Goal: Task Accomplishment & Management: Manage account settings

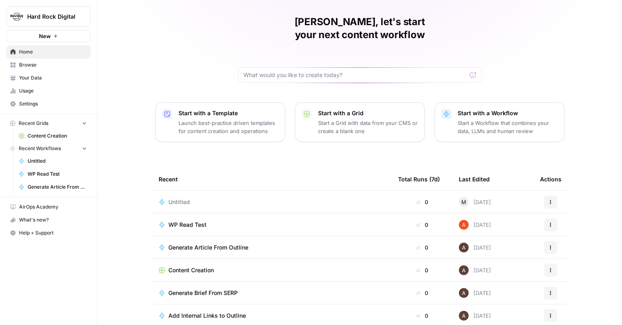
scroll to position [26, 0]
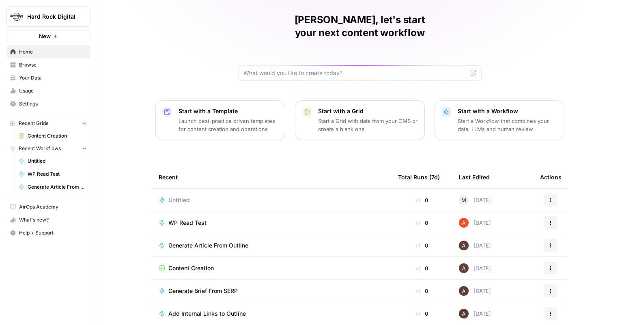
click at [45, 76] on span "Your Data" at bounding box center [53, 77] width 68 height 7
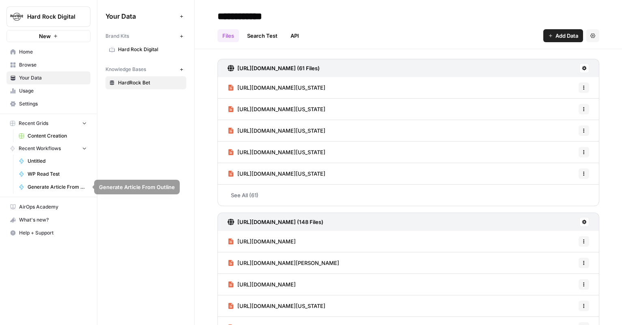
click at [47, 203] on span "AirOps Academy" at bounding box center [53, 206] width 68 height 7
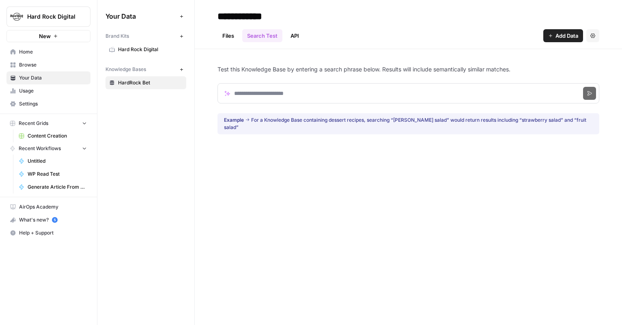
click at [297, 32] on link "API" at bounding box center [295, 35] width 18 height 13
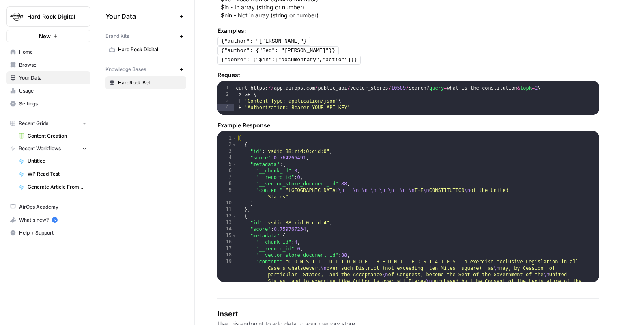
scroll to position [414, 0]
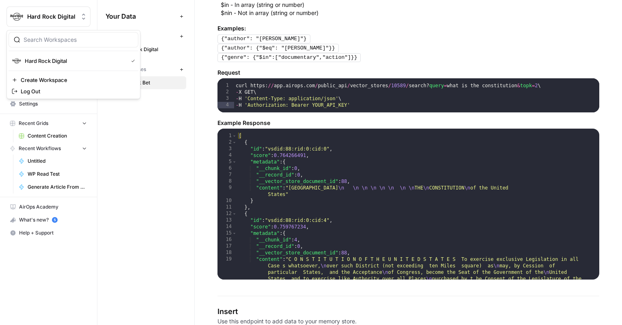
click at [65, 18] on span "Hard Rock Digital" at bounding box center [51, 17] width 49 height 8
click at [69, 81] on span "Create Workspace" at bounding box center [76, 80] width 111 height 8
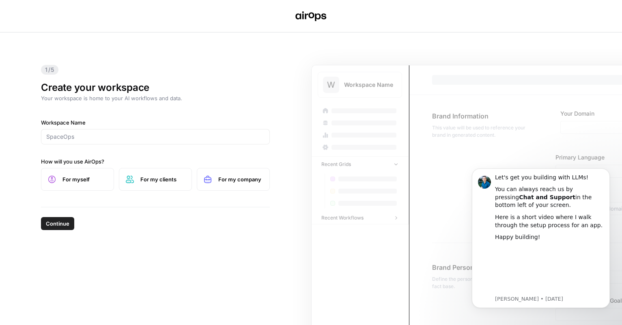
click at [73, 151] on div "Workspace Name How will you use AirOps? For myself For my clients For my company" at bounding box center [155, 154] width 229 height 72
click at [72, 140] on input "Workspace Name" at bounding box center [155, 137] width 218 height 8
type input "Testing"
click at [57, 222] on span "Continue" at bounding box center [58, 224] width 24 height 8
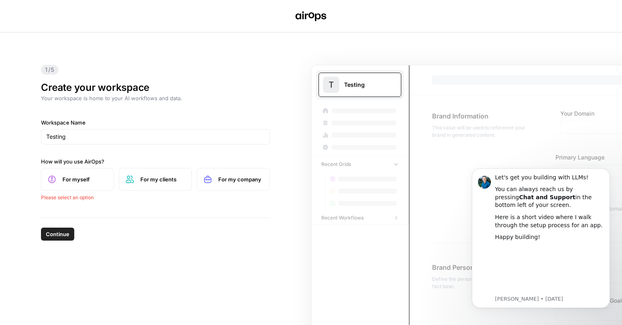
click at [67, 177] on span "For myself" at bounding box center [84, 179] width 45 height 8
click at [63, 221] on span "Continue" at bounding box center [58, 224] width 24 height 8
